Goal: Information Seeking & Learning: Learn about a topic

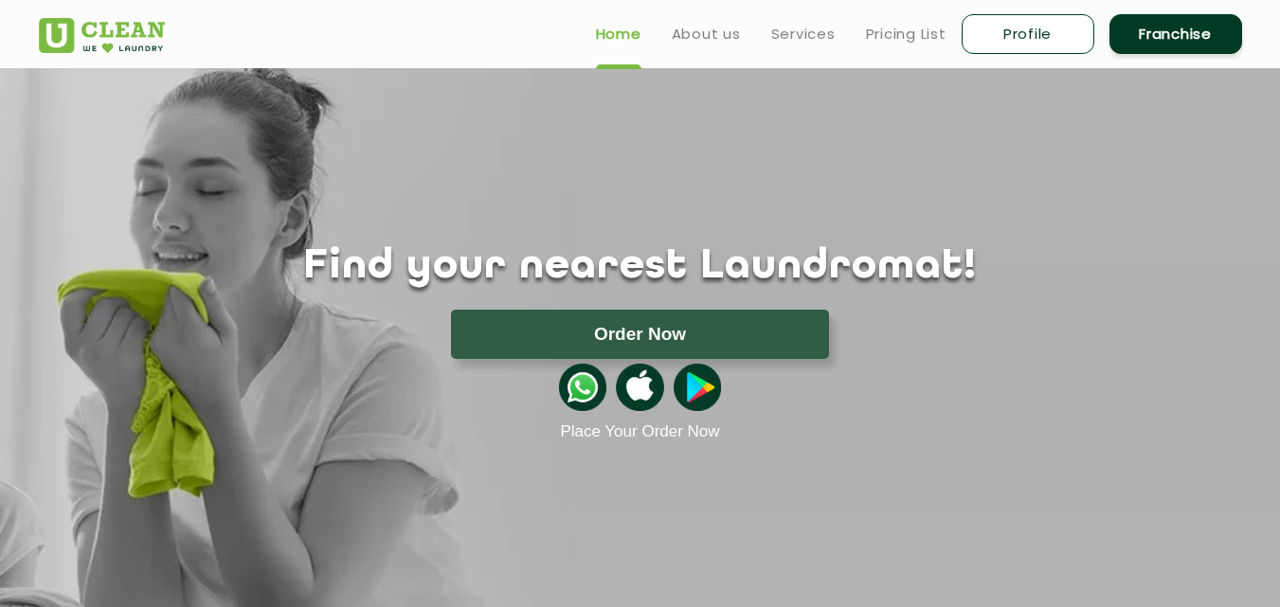
click at [706, 36] on link "About us" at bounding box center [706, 34] width 69 height 23
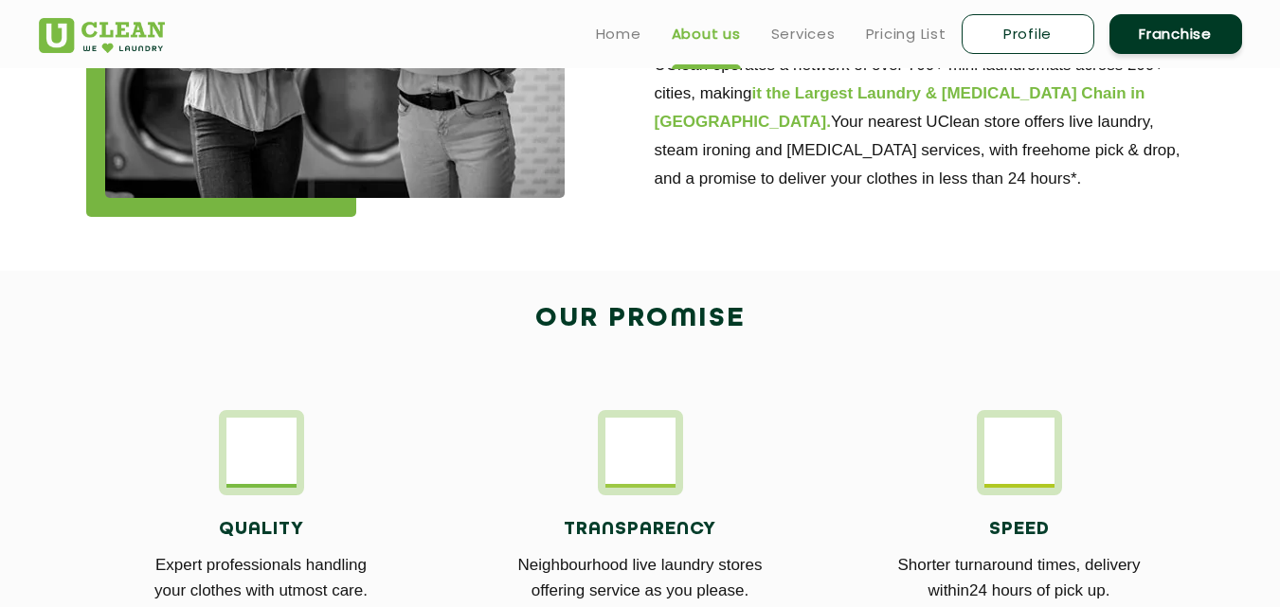
scroll to position [758, 0]
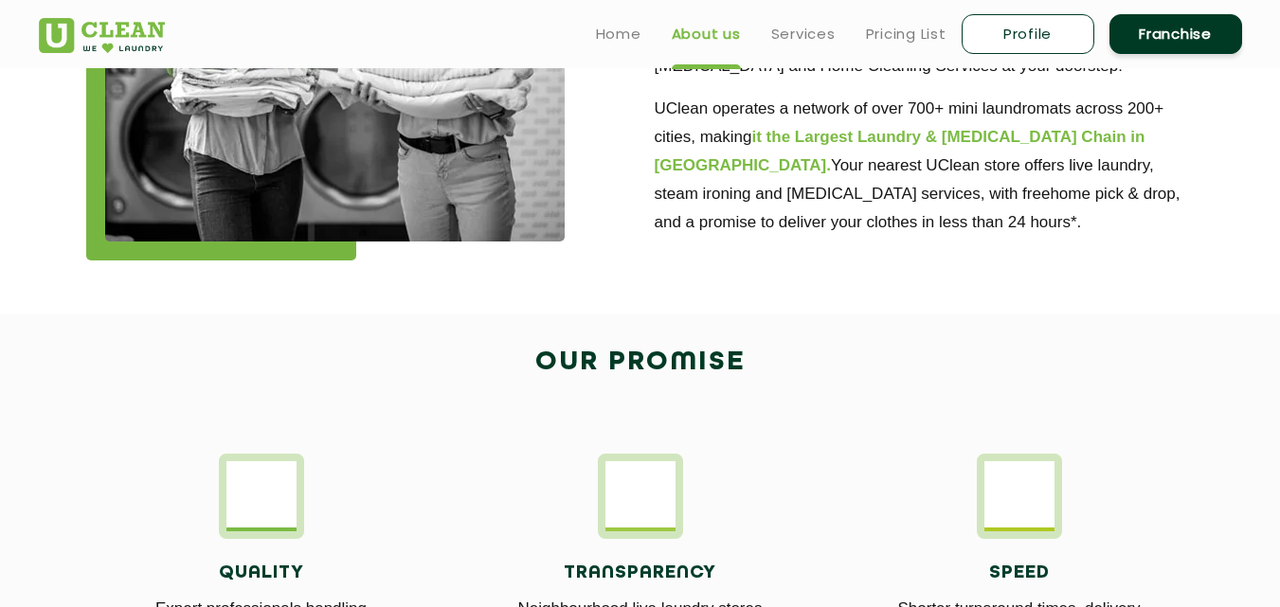
click at [808, 32] on link "Services" at bounding box center [803, 34] width 64 height 23
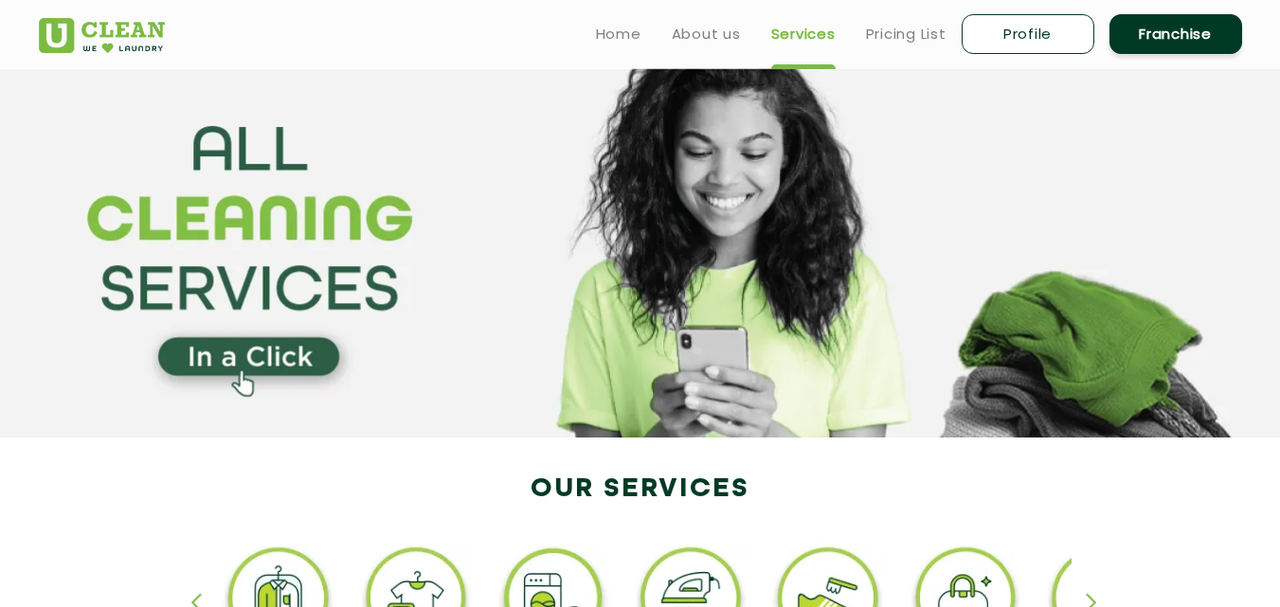
click at [917, 29] on link "Pricing List" at bounding box center [906, 34] width 81 height 23
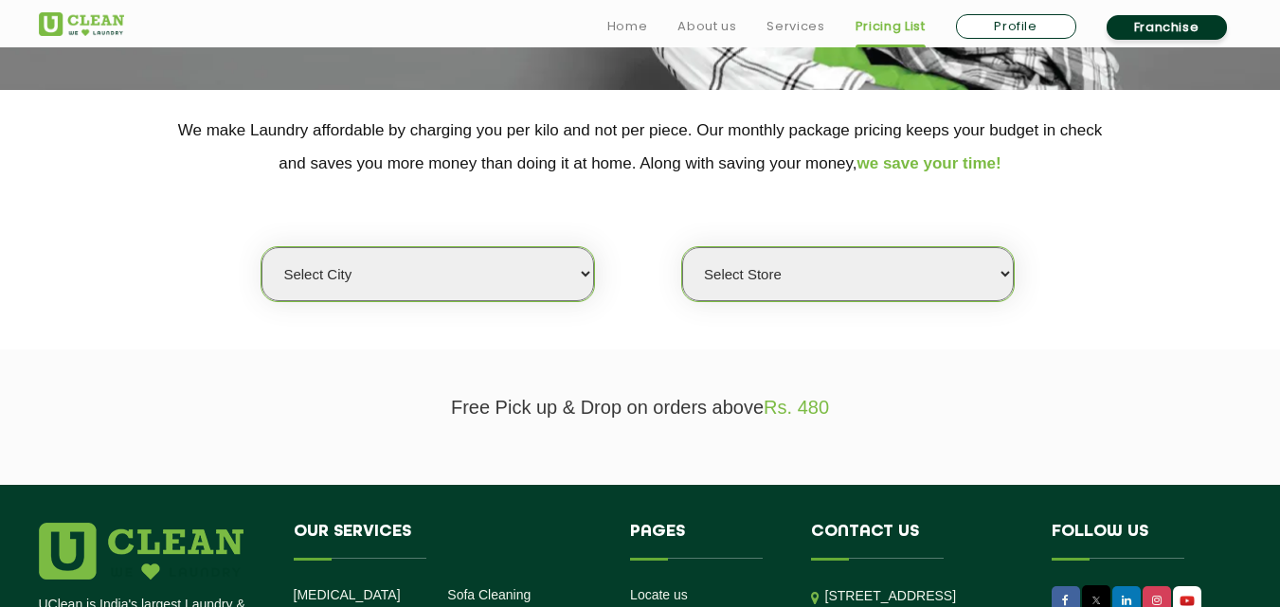
scroll to position [395, 0]
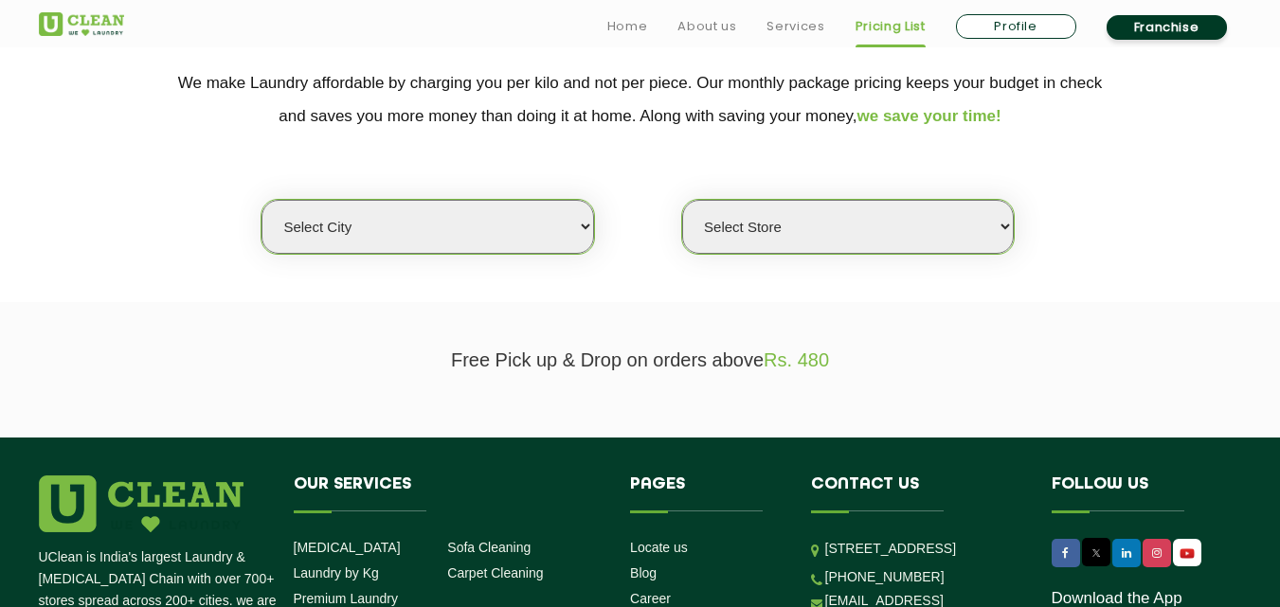
click at [584, 231] on select "Select city [GEOGRAPHIC_DATA] [GEOGRAPHIC_DATA] [GEOGRAPHIC_DATA] [GEOGRAPHIC_D…" at bounding box center [426, 227] width 331 height 54
select select "125"
click at [261, 200] on select "Select city [GEOGRAPHIC_DATA] [GEOGRAPHIC_DATA] [GEOGRAPHIC_DATA] [GEOGRAPHIC_D…" at bounding box center [426, 227] width 331 height 54
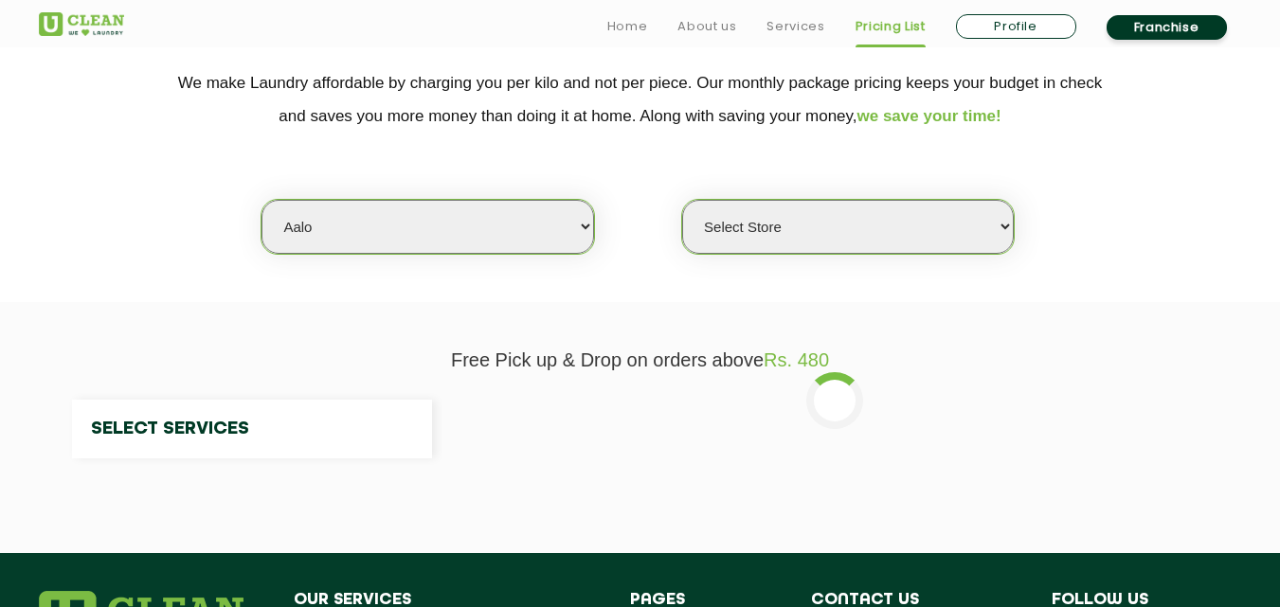
select select "0"
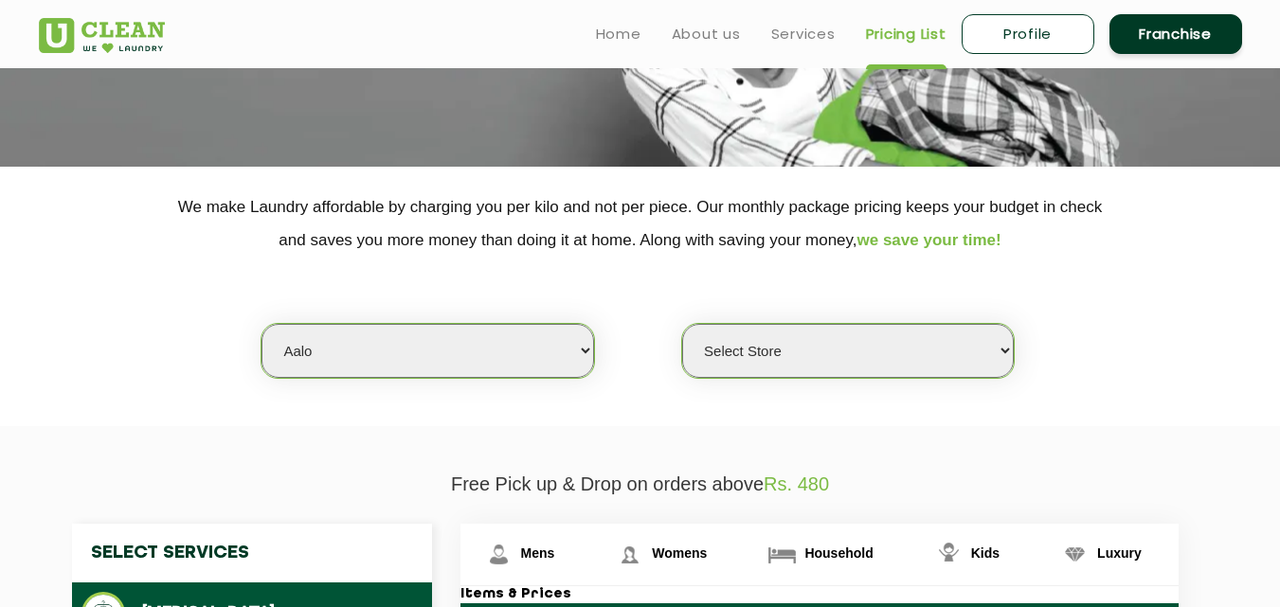
scroll to position [300, 0]
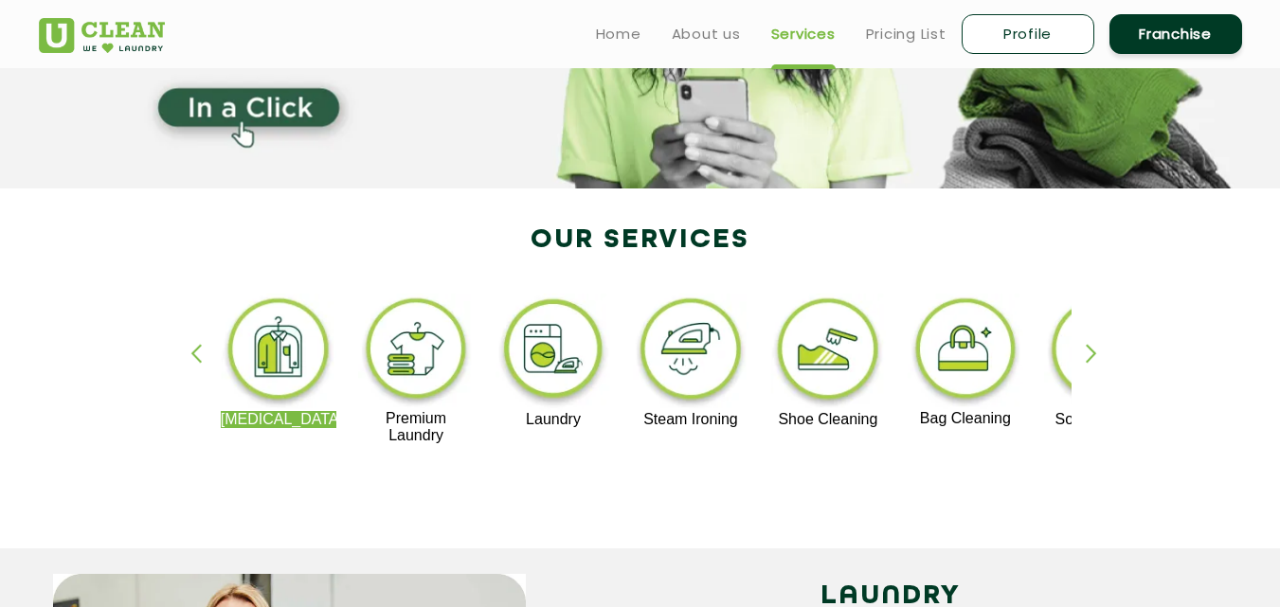
scroll to position [221, 0]
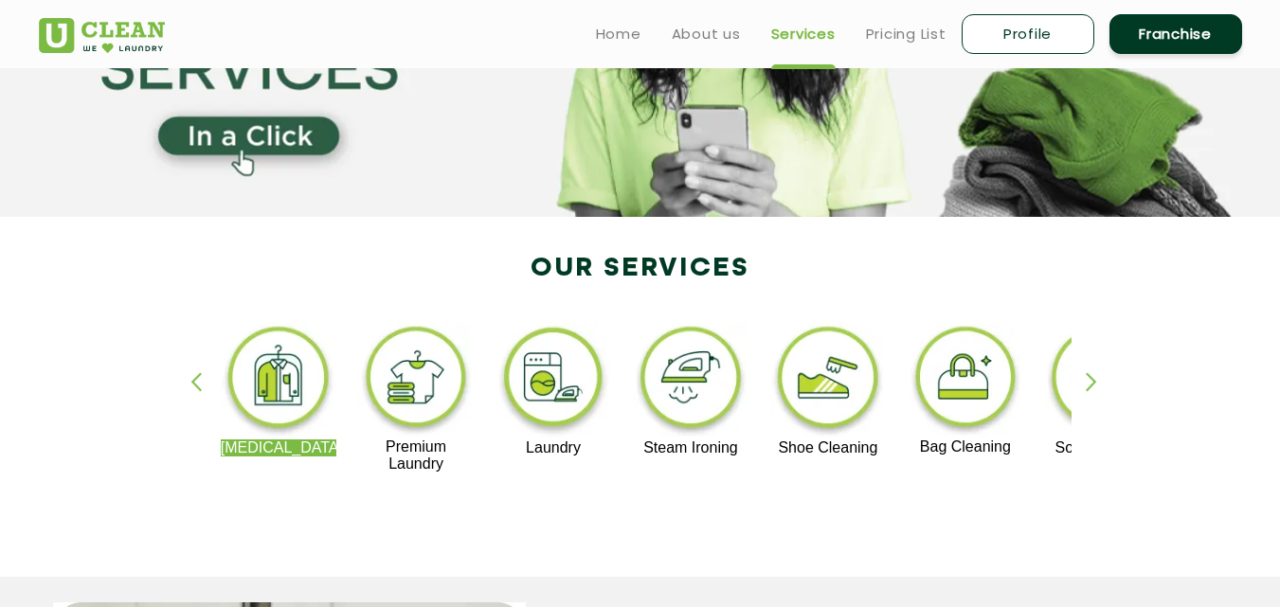
click at [425, 380] on img at bounding box center [416, 380] width 116 height 116
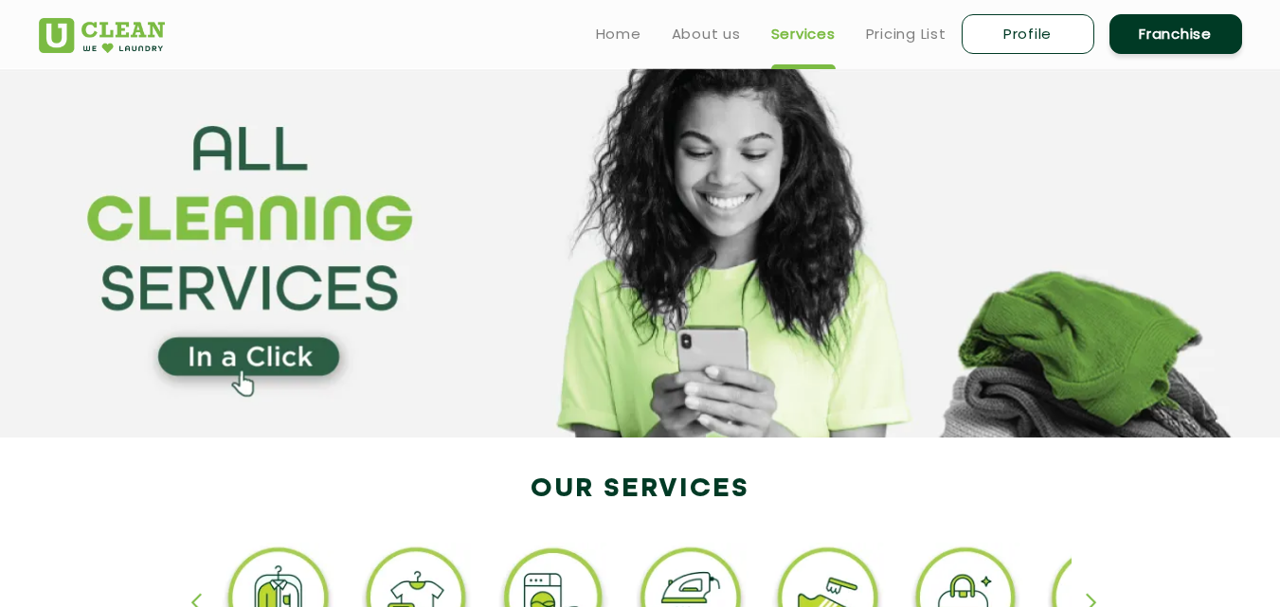
click at [251, 357] on section at bounding box center [640, 252] width 1280 height 369
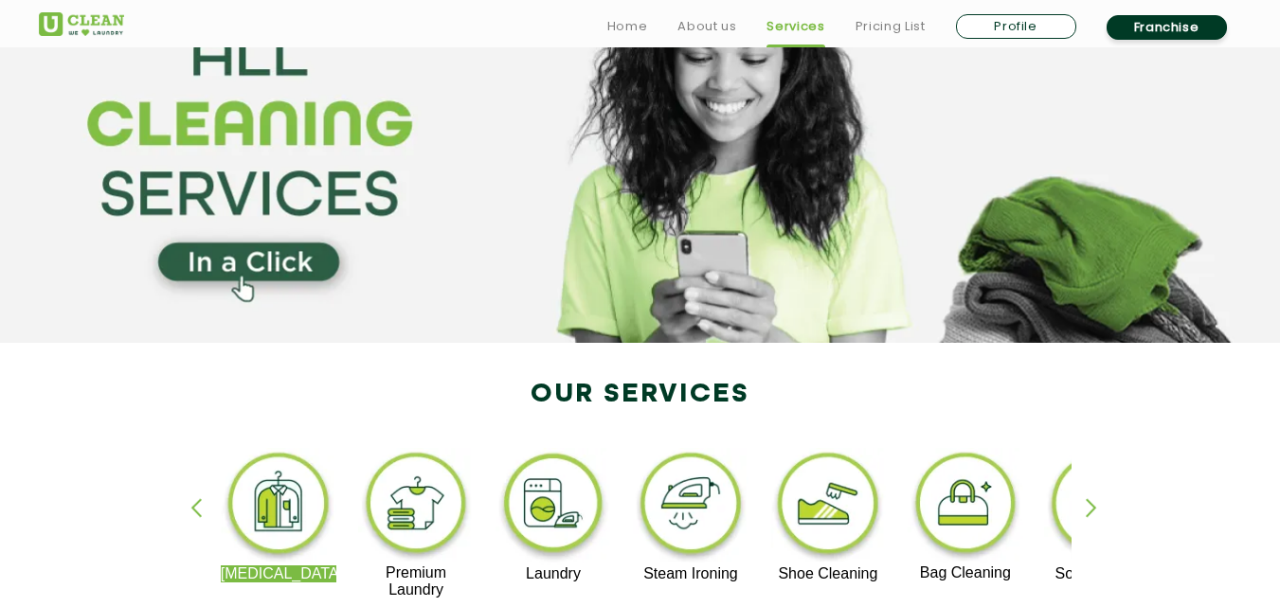
scroll to position [189, 0]
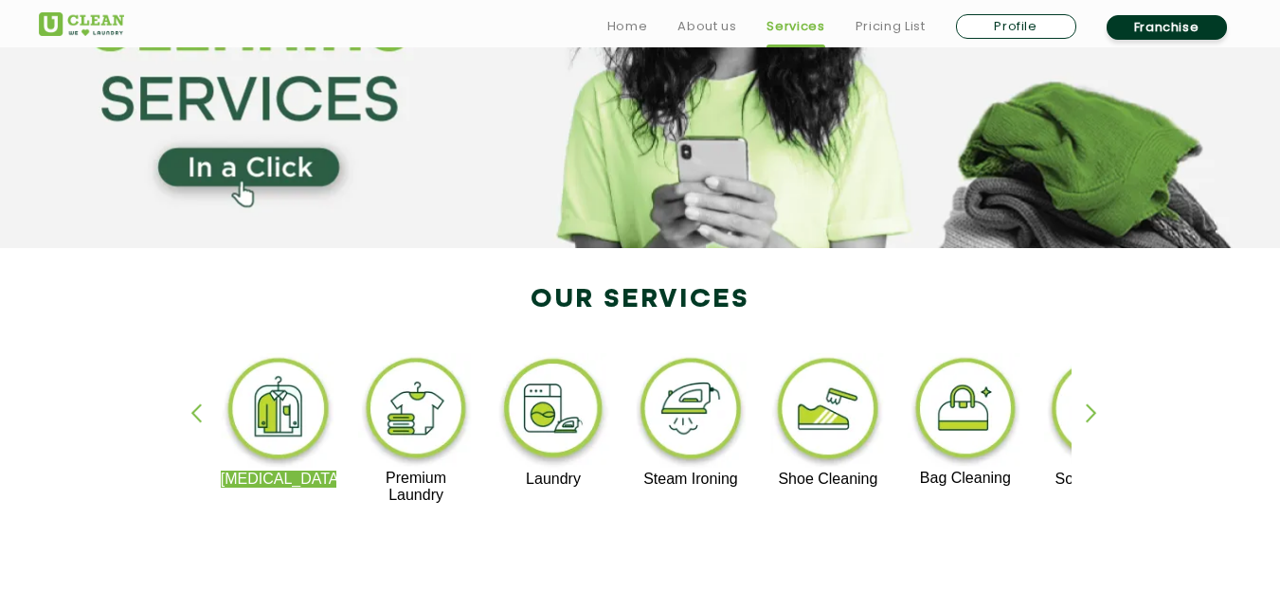
drag, startPoint x: 533, startPoint y: 301, endPoint x: 903, endPoint y: 439, distance: 394.4
click at [903, 439] on div "[MEDICAL_DATA] Premium Laundry Laundry Steam Ironing Shoe Cleaning Bag Cleaning…" at bounding box center [640, 437] width 1231 height 341
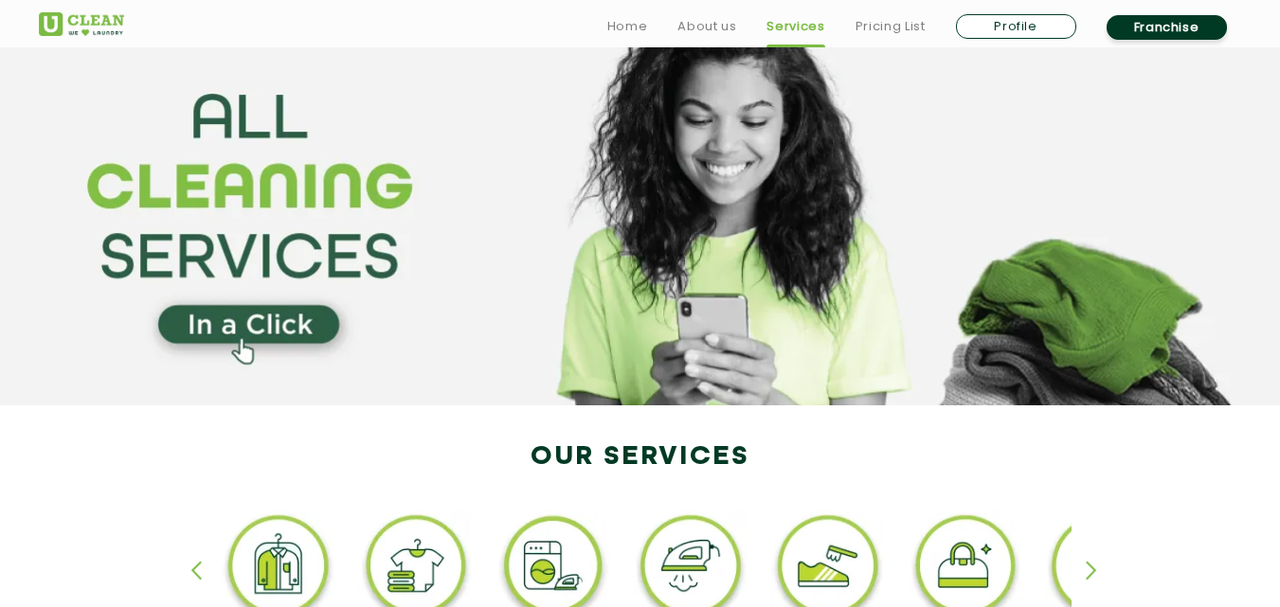
scroll to position [0, 0]
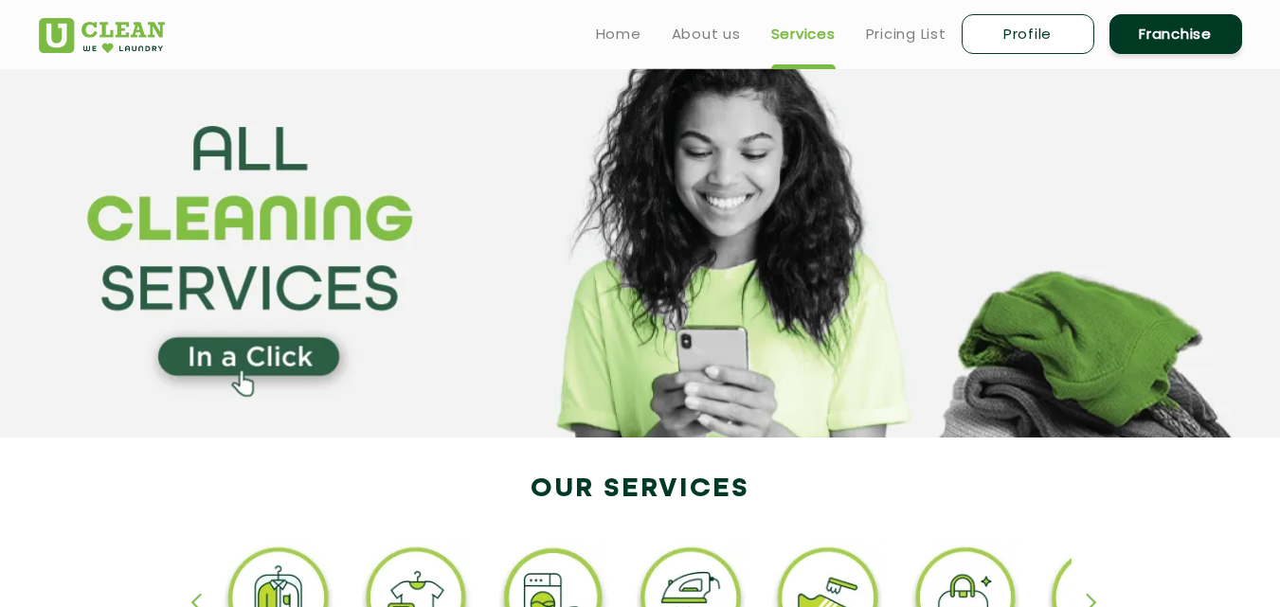
click at [204, 127] on section at bounding box center [640, 252] width 1280 height 369
click at [204, 128] on section at bounding box center [640, 252] width 1280 height 369
click at [760, 304] on section at bounding box center [640, 252] width 1280 height 369
click at [371, 177] on section at bounding box center [640, 252] width 1280 height 369
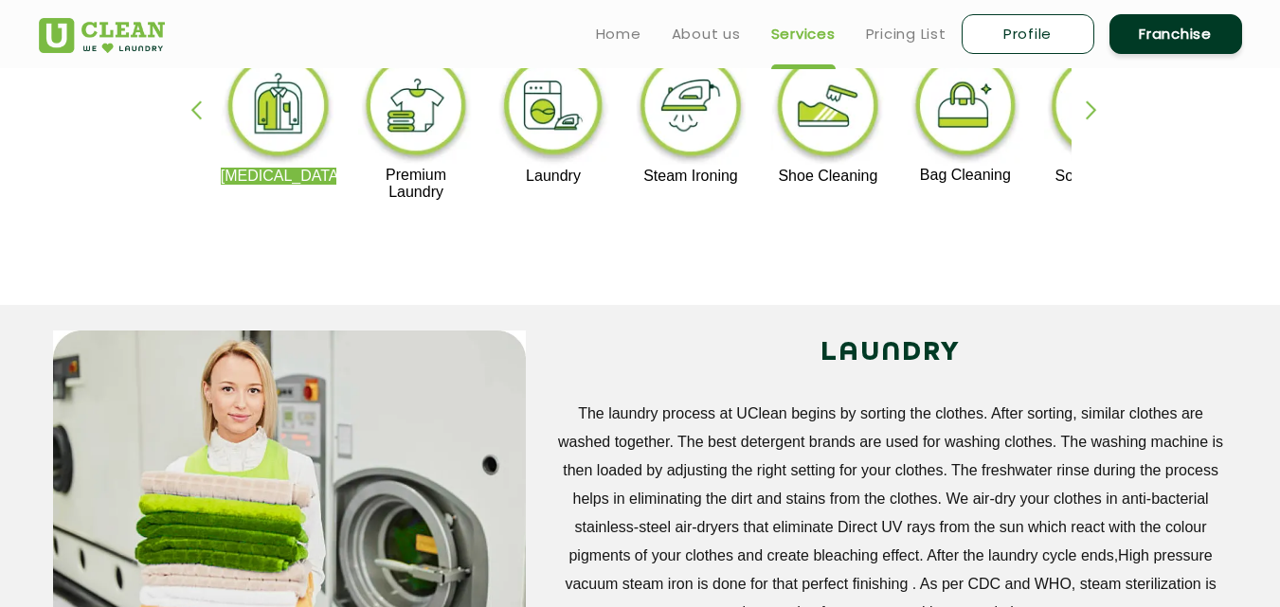
scroll to position [474, 0]
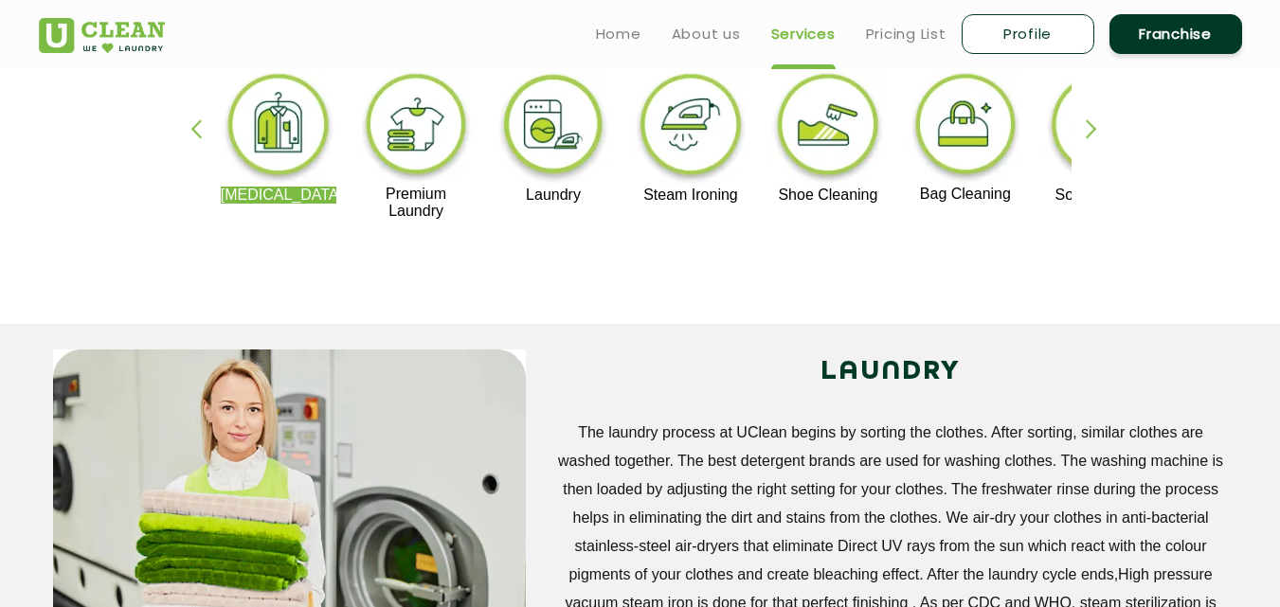
click at [905, 40] on link "Pricing List" at bounding box center [906, 34] width 81 height 23
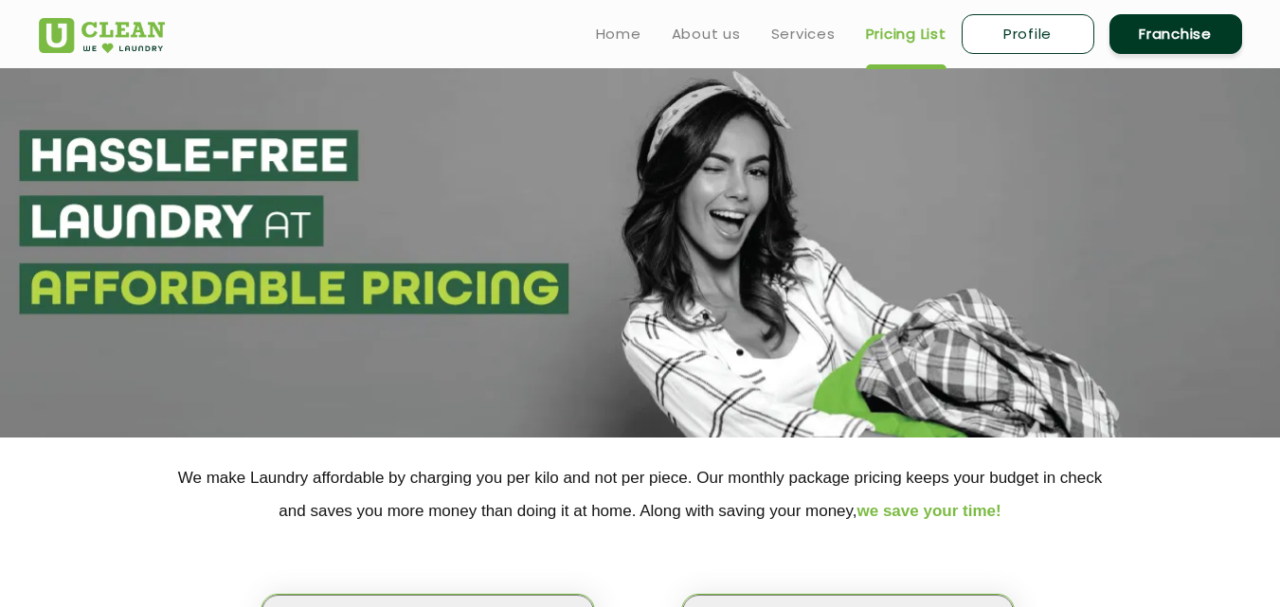
click at [820, 27] on link "Services" at bounding box center [803, 34] width 64 height 23
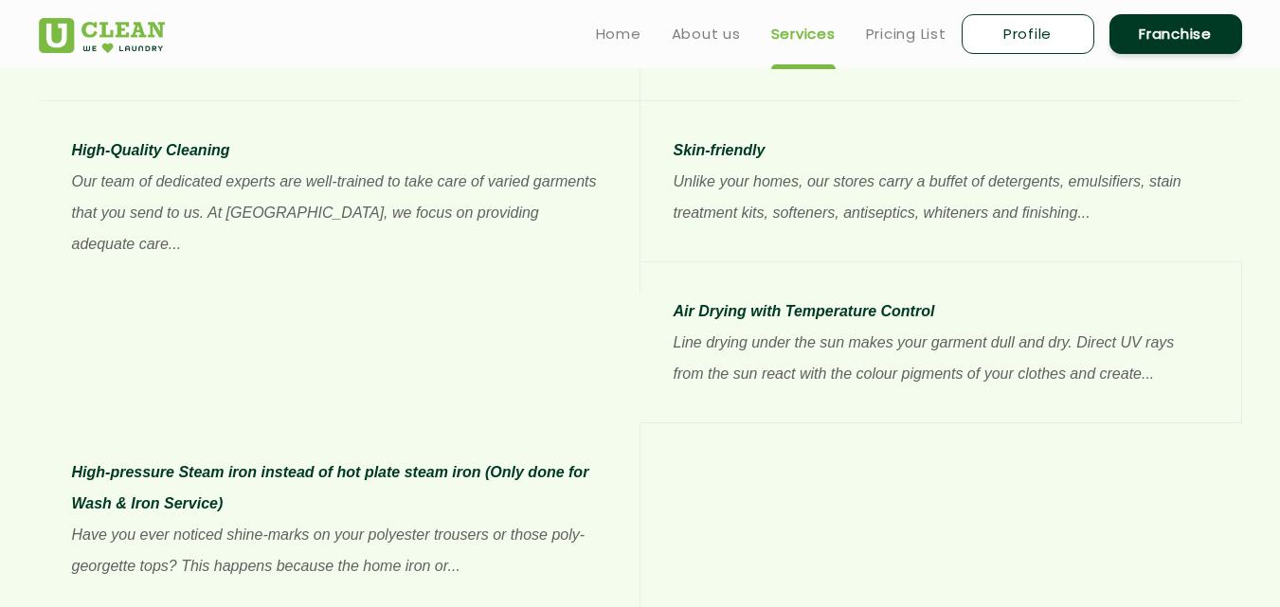
scroll to position [1610, 0]
